Goal: Find specific page/section

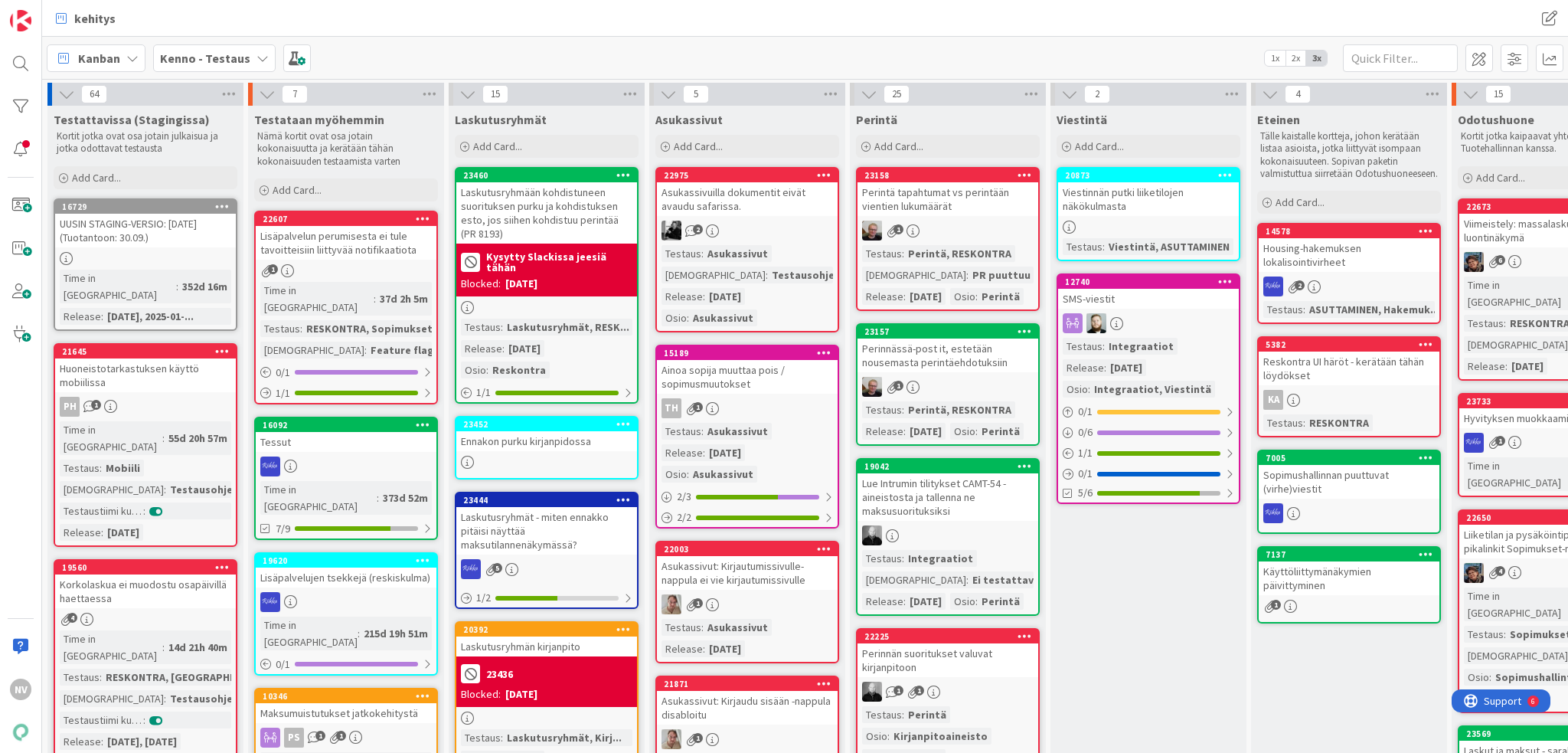
click at [257, 57] on icon at bounding box center [262, 58] width 12 height 12
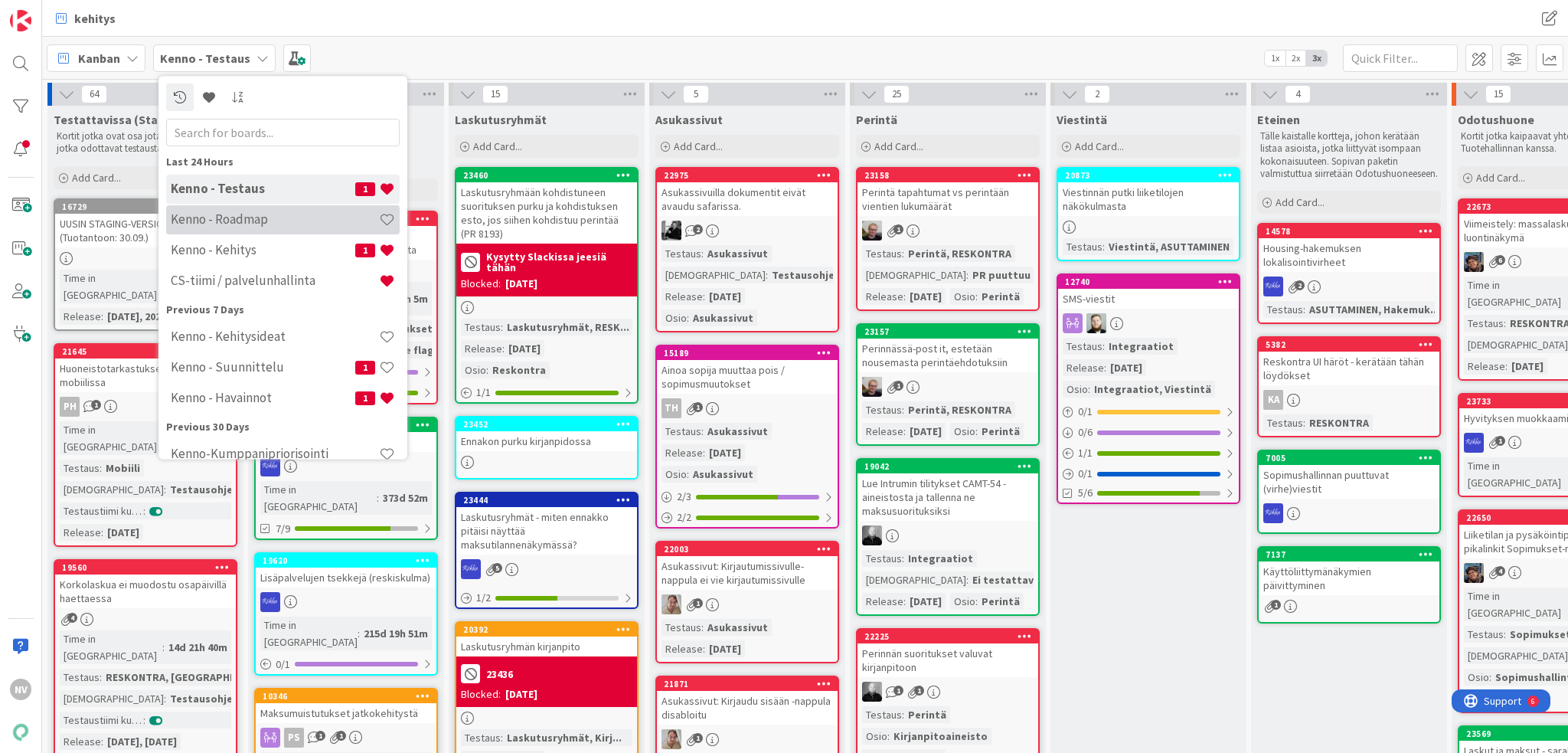
click at [281, 224] on h4 "Kenno - Roadmap" at bounding box center [274, 219] width 209 height 15
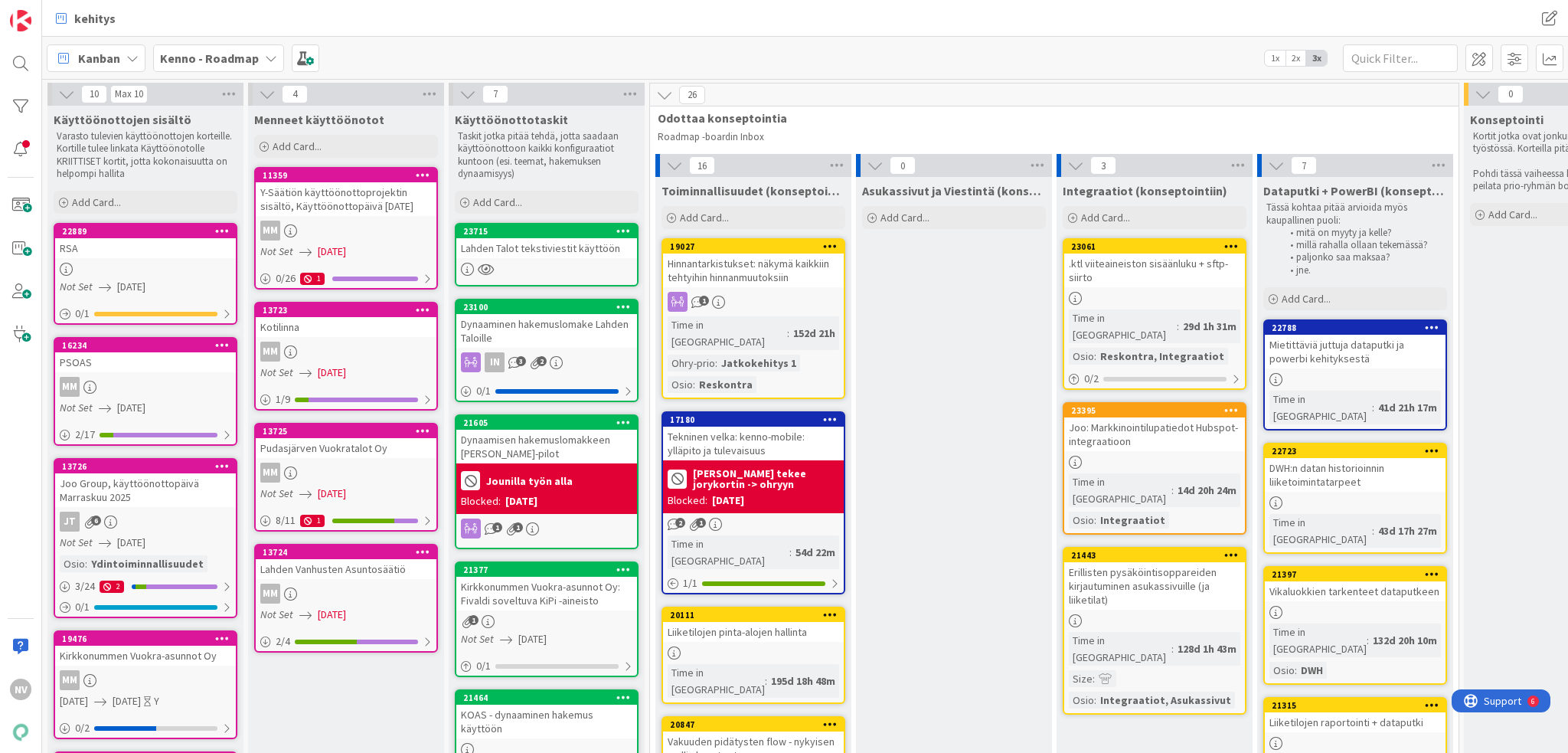
click at [571, 242] on div "Lahden Talot tekstiviestit käyttöön" at bounding box center [546, 249] width 181 height 20
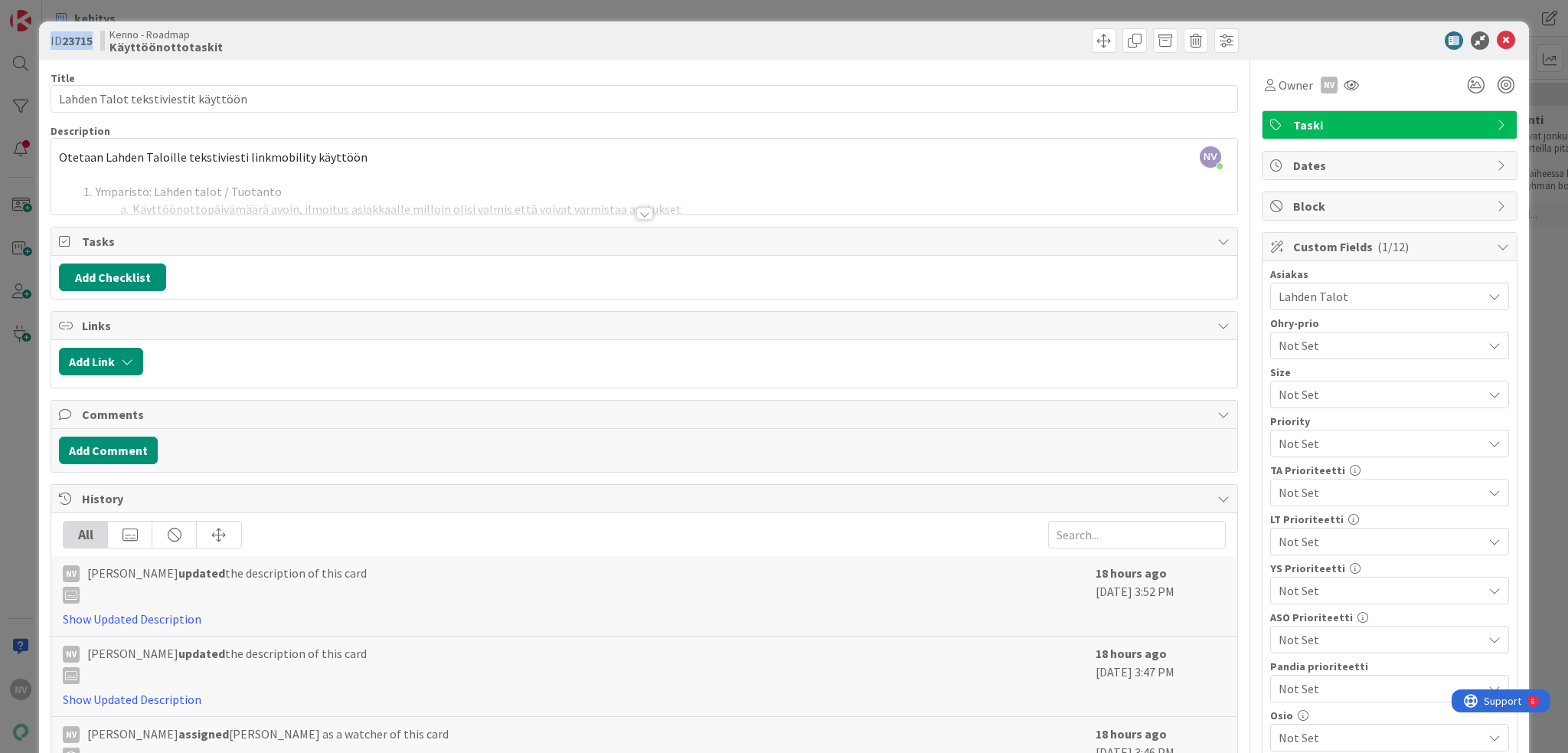
drag, startPoint x: 97, startPoint y: 38, endPoint x: 51, endPoint y: 38, distance: 46.0
click at [51, 38] on div "ID 23715 Kenno - Roadmap Käyttöönottotaskit" at bounding box center [345, 40] width 590 height 25
copy span "ID 23715"
click at [1176, 41] on icon at bounding box center [1506, 40] width 18 height 18
